Goal: Task Accomplishment & Management: Manage account settings

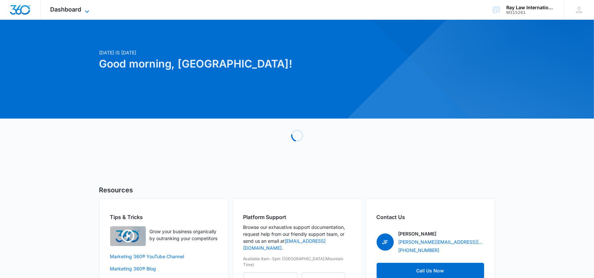
click at [90, 11] on icon at bounding box center [87, 12] width 8 height 8
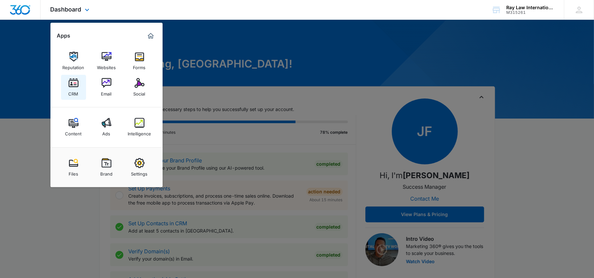
click at [80, 90] on link "CRM" at bounding box center [73, 87] width 25 height 25
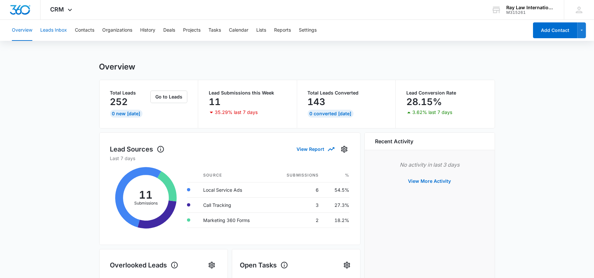
click at [56, 27] on button "Leads Inbox" at bounding box center [53, 30] width 27 height 21
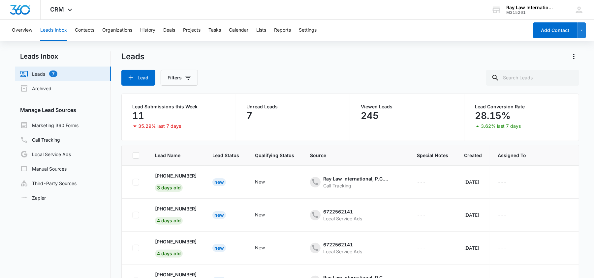
click at [95, 35] on div "Overview Leads Inbox Contacts Organizations History Deals Projects Tasks Calend…" at bounding box center [268, 30] width 520 height 21
click at [88, 32] on button "Contacts" at bounding box center [84, 30] width 19 height 21
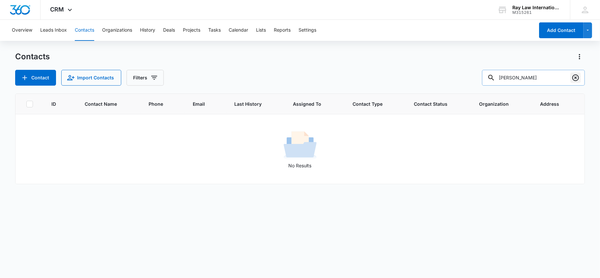
click at [573, 75] on icon "Clear" at bounding box center [576, 78] width 8 height 8
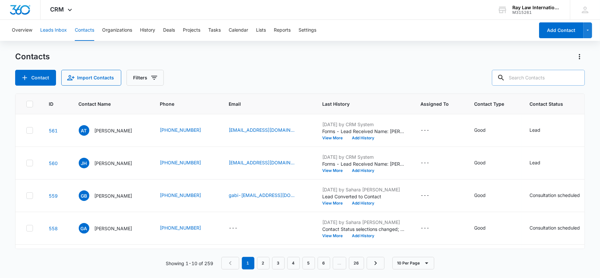
click at [58, 31] on button "Leads Inbox" at bounding box center [53, 30] width 27 height 21
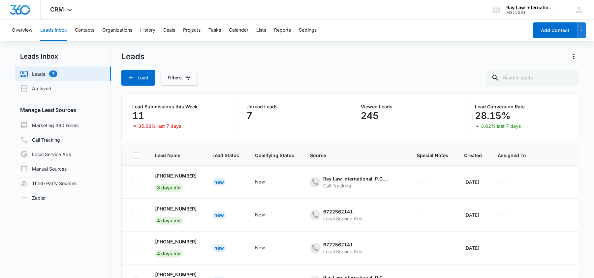
click at [243, 68] on div "Leads Lead Filters" at bounding box center [350, 68] width 458 height 34
